Goal: Task Accomplishment & Management: Manage account settings

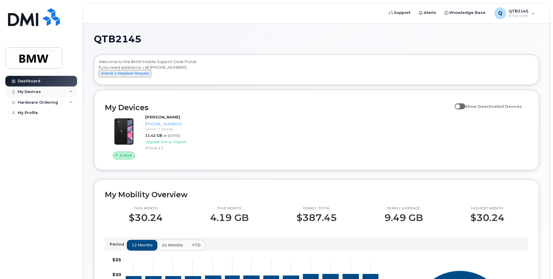
click at [35, 90] on div "My Devices" at bounding box center [29, 91] width 23 height 5
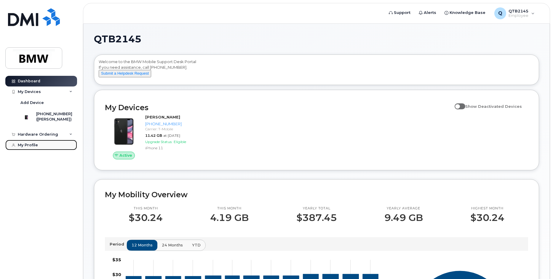
click at [34, 147] on link "My Profile" at bounding box center [41, 145] width 72 height 11
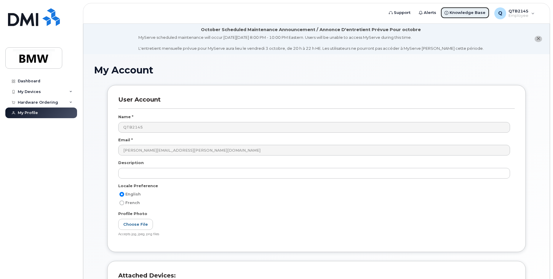
click at [456, 14] on span "Knowledge Base" at bounding box center [467, 13] width 36 height 6
